Goal: Use online tool/utility: Utilize a website feature to perform a specific function

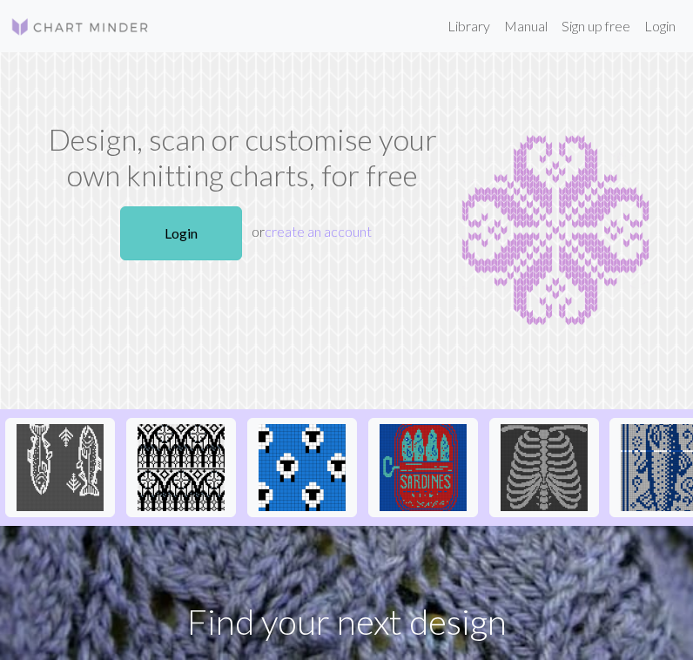
click at [201, 225] on link "Login" at bounding box center [181, 233] width 122 height 54
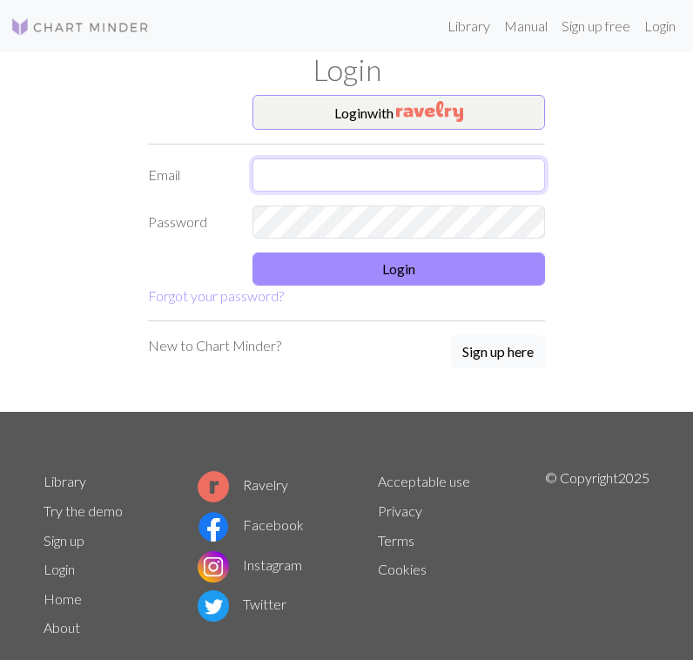
type input "[EMAIL_ADDRESS][DOMAIN_NAME]"
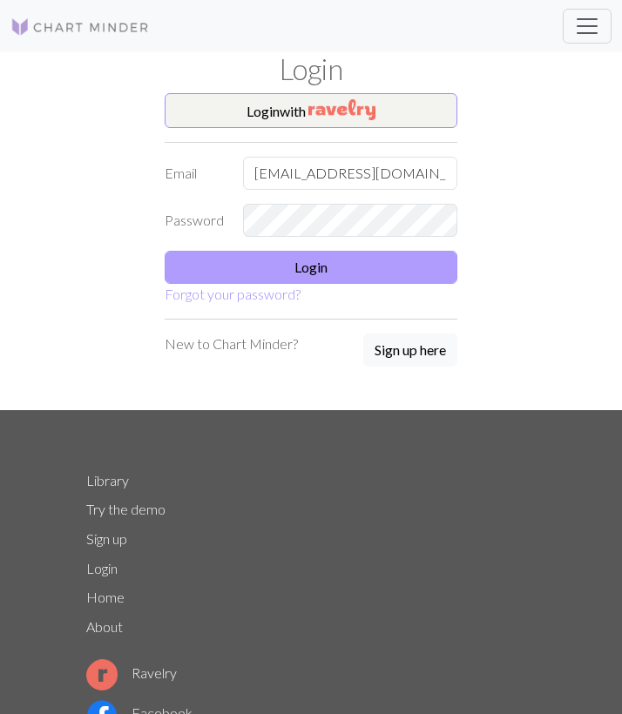
click at [309, 267] on button "Login" at bounding box center [311, 267] width 293 height 33
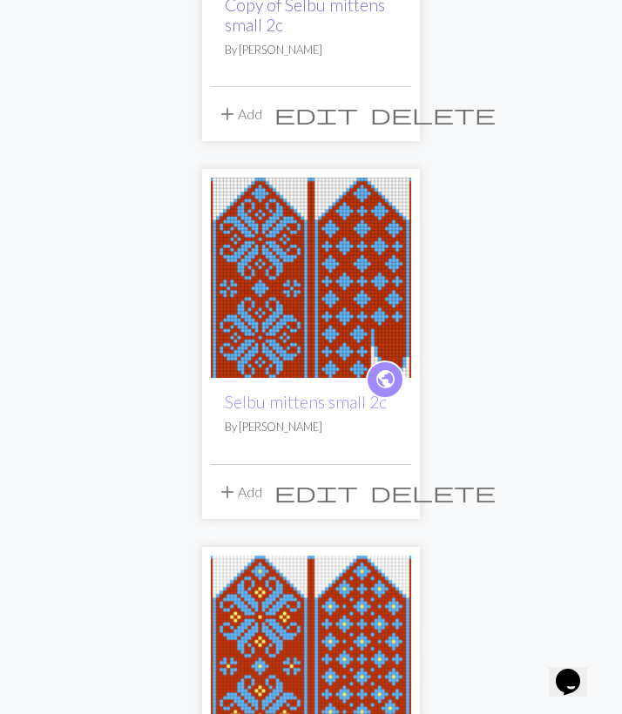
scroll to position [12, 0]
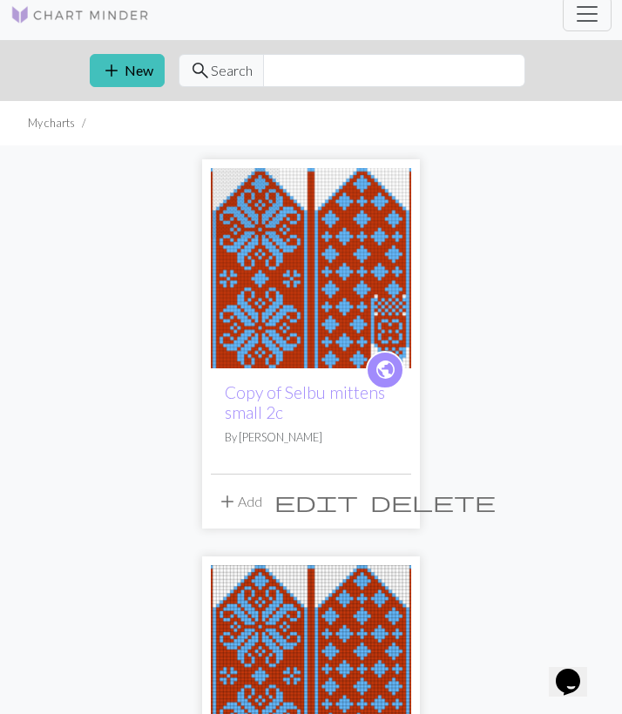
click at [333, 267] on img at bounding box center [311, 268] width 200 height 200
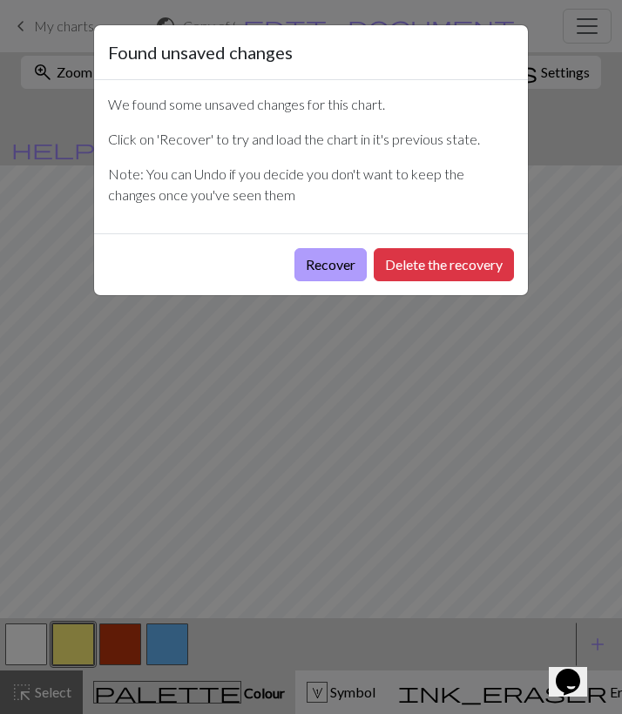
click at [335, 250] on button "Recover" at bounding box center [330, 264] width 72 height 33
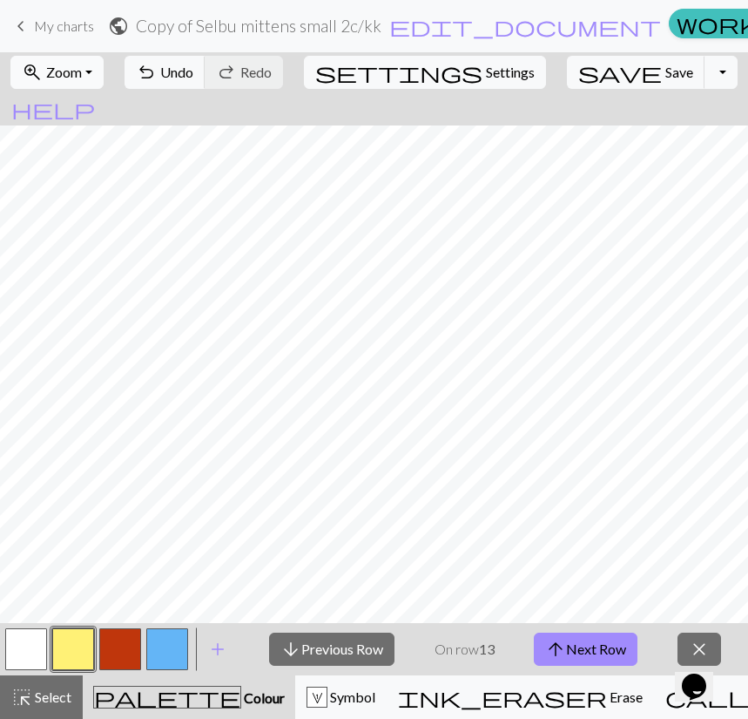
click at [82, 76] on span "Zoom" at bounding box center [64, 72] width 36 height 17
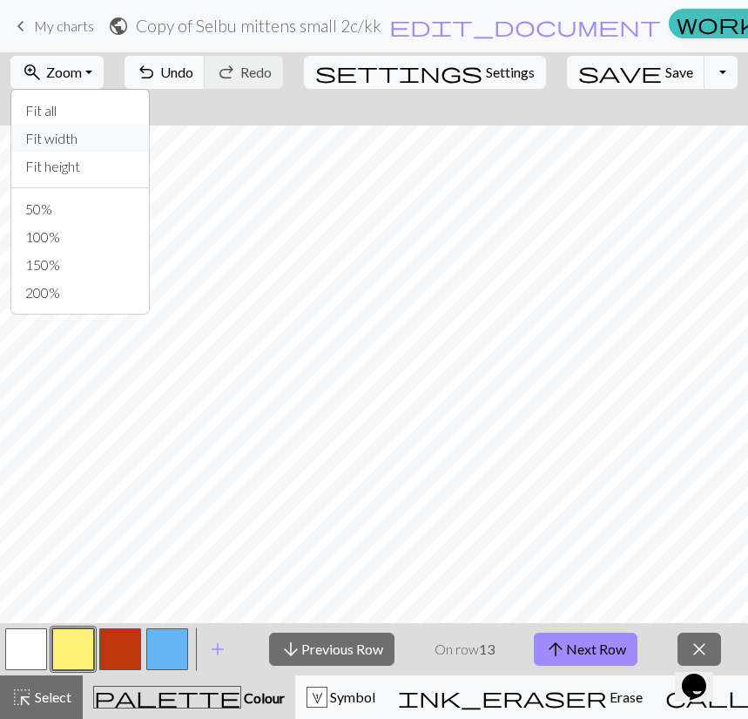
click at [97, 140] on button "Fit width" at bounding box center [80, 139] width 138 height 28
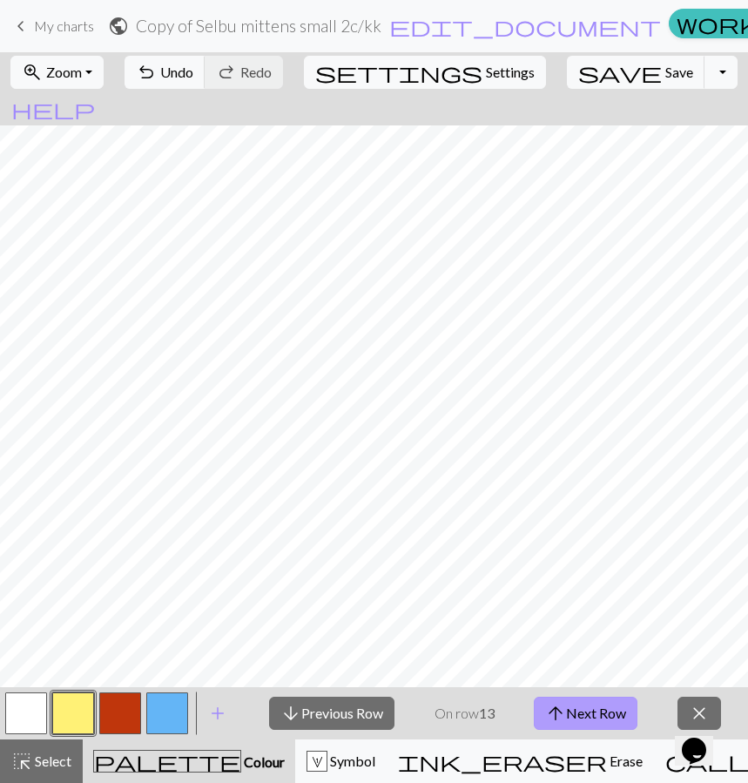
click at [577, 659] on button "arrow_upward Next Row" at bounding box center [586, 713] width 104 height 33
click at [576, 659] on button "arrow_upward Next Row" at bounding box center [586, 713] width 104 height 33
